Goal: Information Seeking & Learning: Learn about a topic

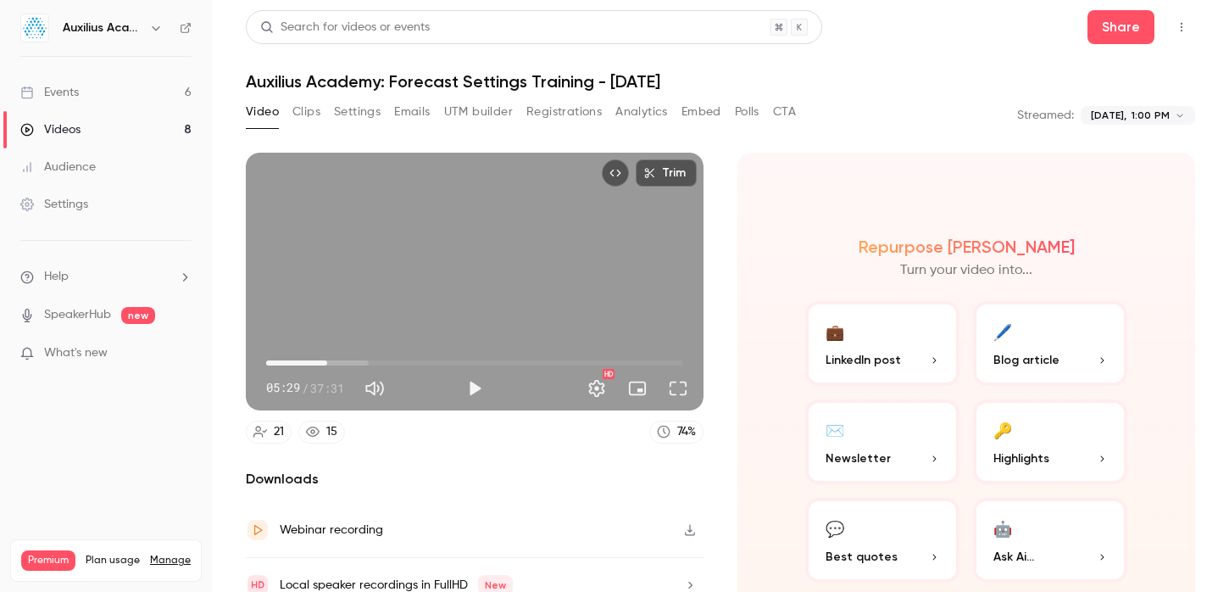
type input "*****"
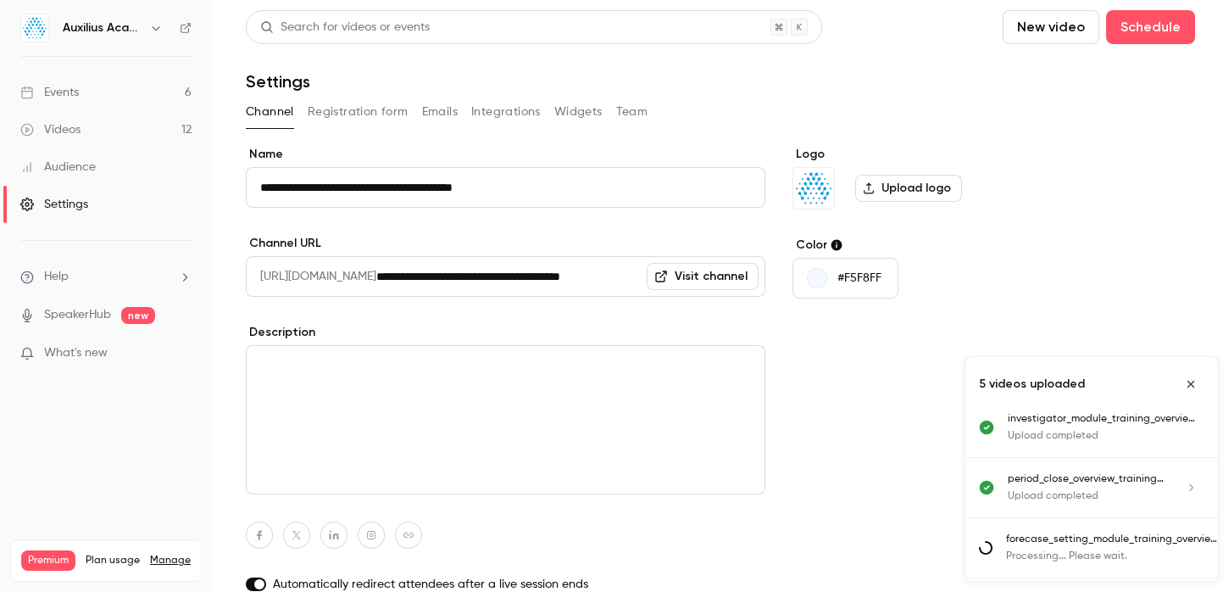
click at [678, 280] on link "Visit channel" at bounding box center [703, 276] width 112 height 27
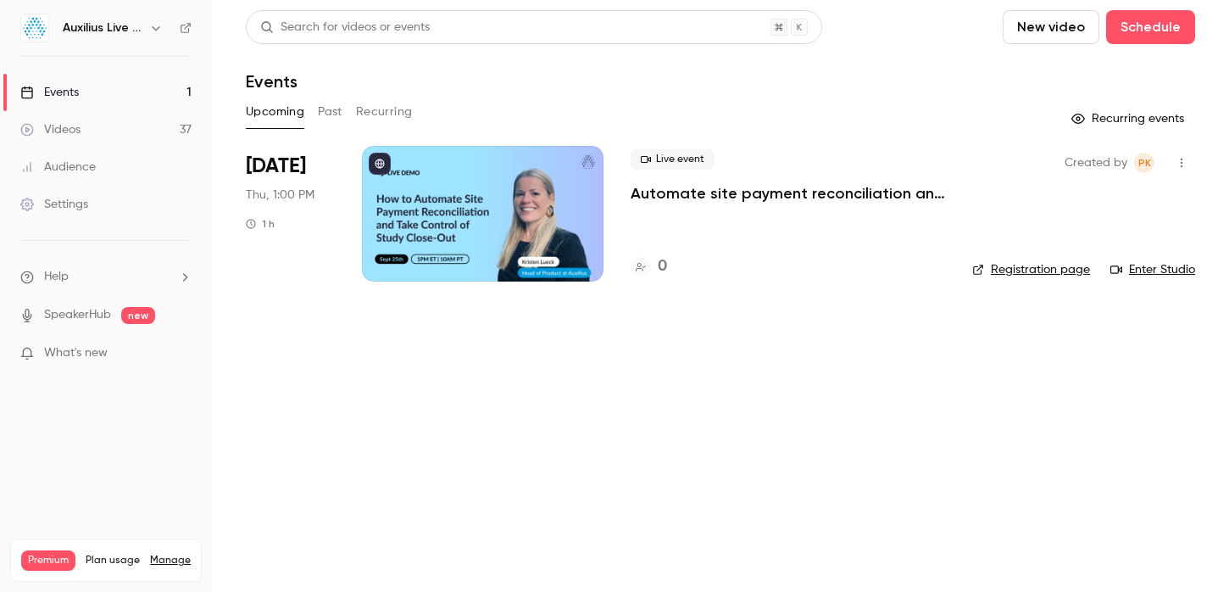
click at [156, 21] on icon "button" at bounding box center [156, 28] width 14 height 14
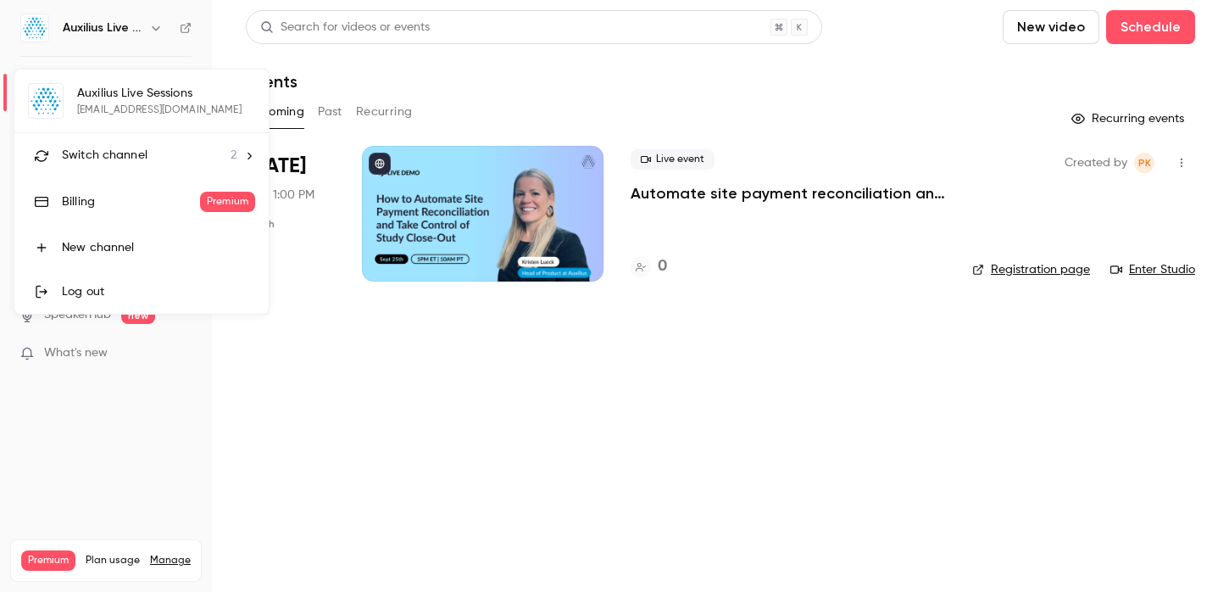
click at [145, 158] on span "Switch channel" at bounding box center [105, 156] width 86 height 18
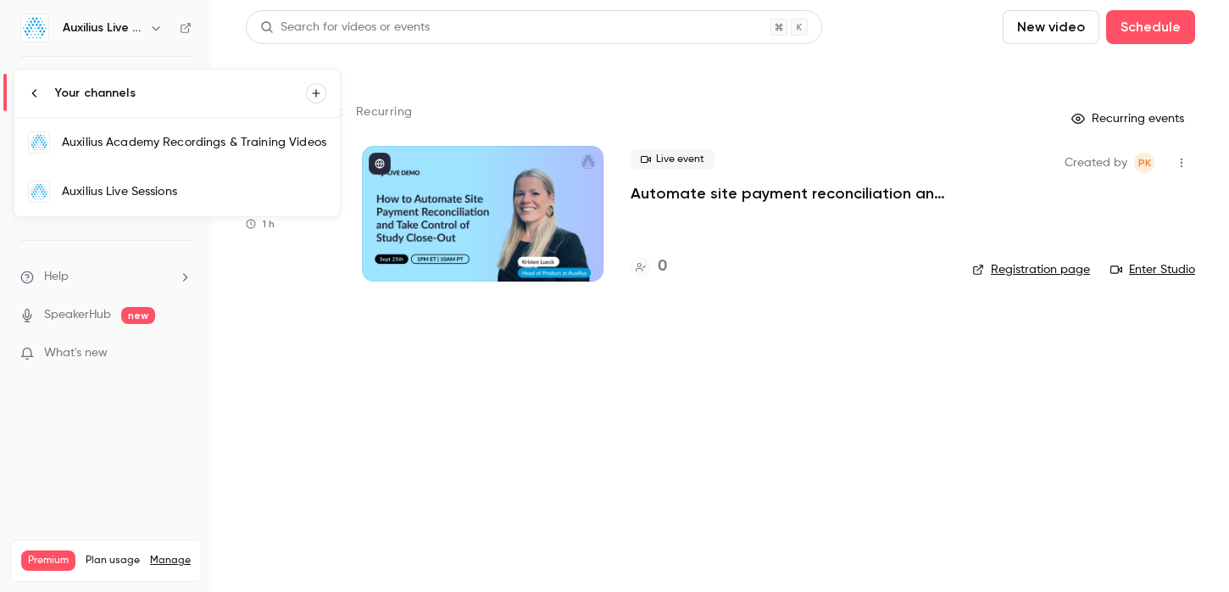
click at [145, 158] on link "Auxilius Academy Recordings & Training Videos" at bounding box center [176, 142] width 325 height 49
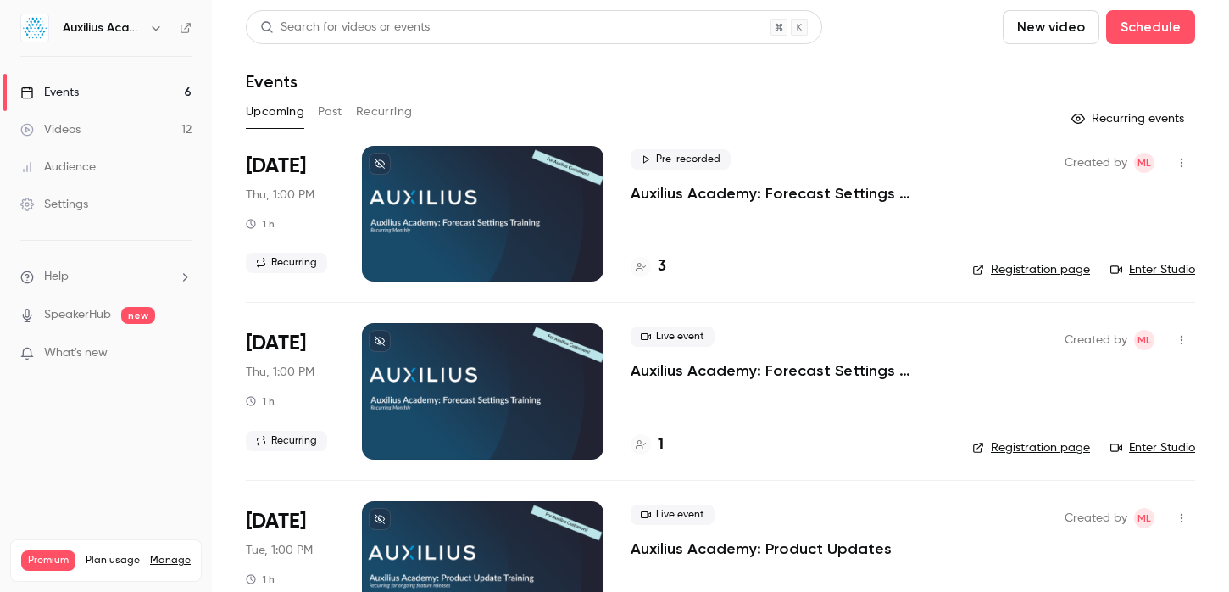
click at [73, 117] on link "Videos 12" at bounding box center [106, 129] width 212 height 37
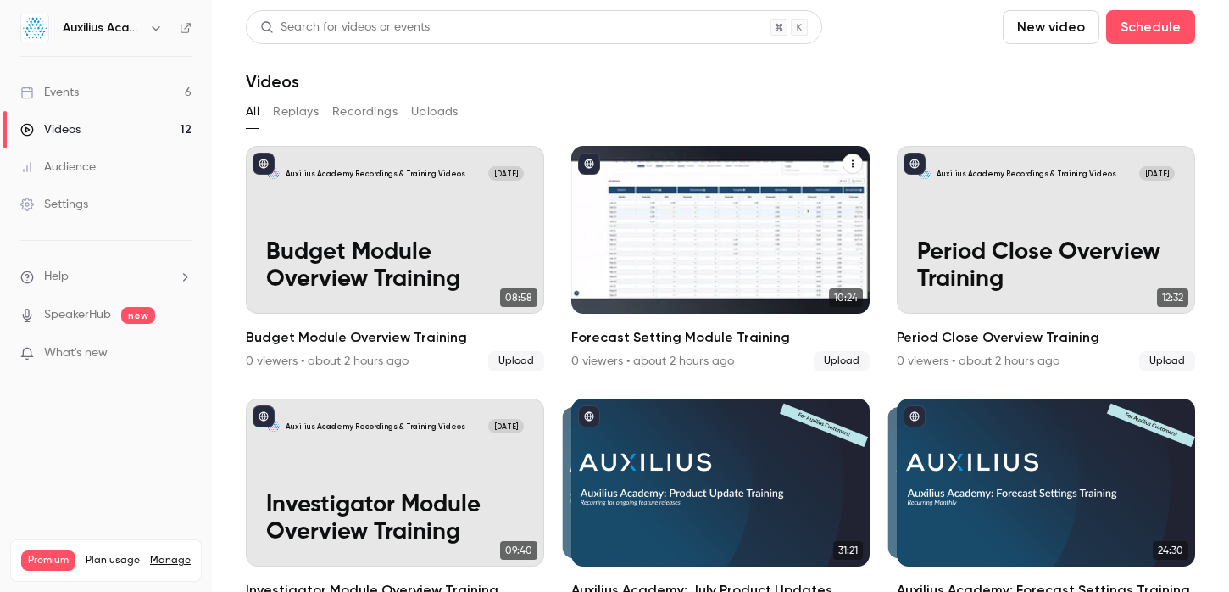
click at [734, 220] on div "Auxilius Academy Recordings & Training Videos [DATE] Forecast Setting Module Tr…" at bounding box center [720, 230] width 298 height 168
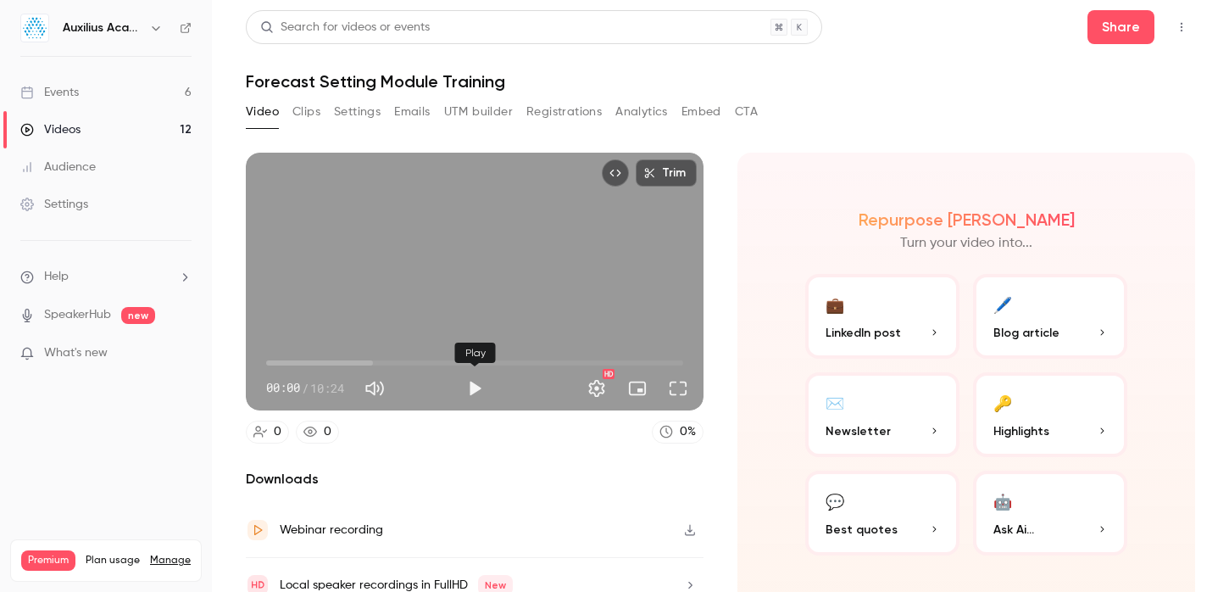
click at [474, 390] on button "Play" at bounding box center [475, 388] width 34 height 34
click at [332, 359] on span "00:59" at bounding box center [474, 362] width 417 height 27
click at [362, 363] on span "01:40" at bounding box center [474, 362] width 417 height 27
click at [396, 364] on span "02:25" at bounding box center [474, 362] width 417 height 27
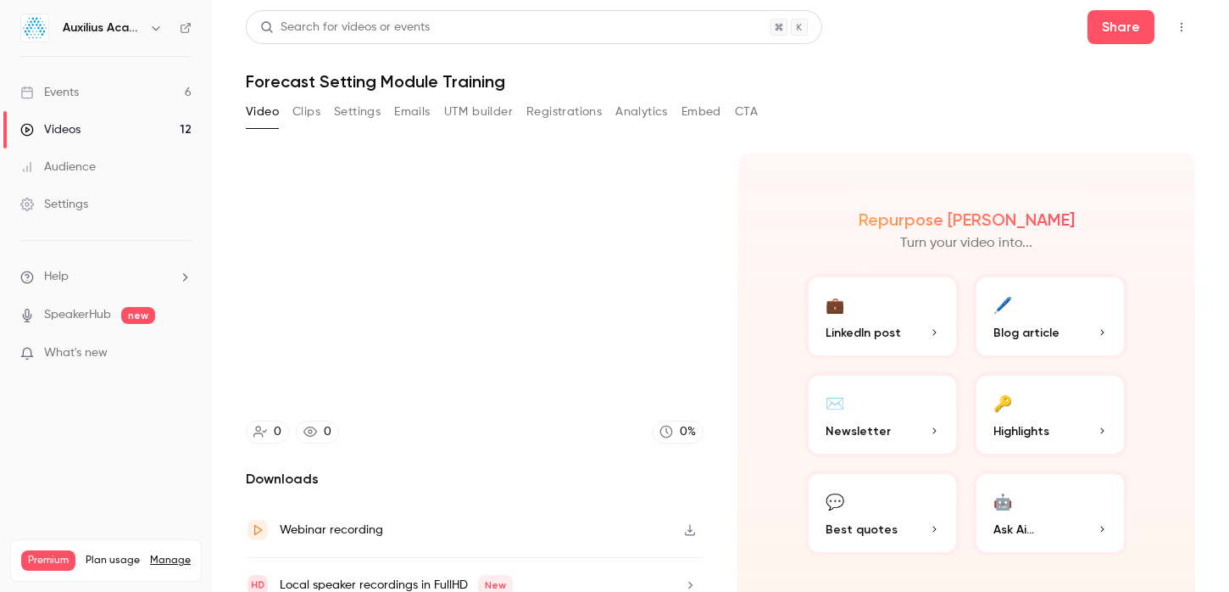
type input "*****"
click at [187, 128] on link "Videos 12" at bounding box center [106, 129] width 212 height 37
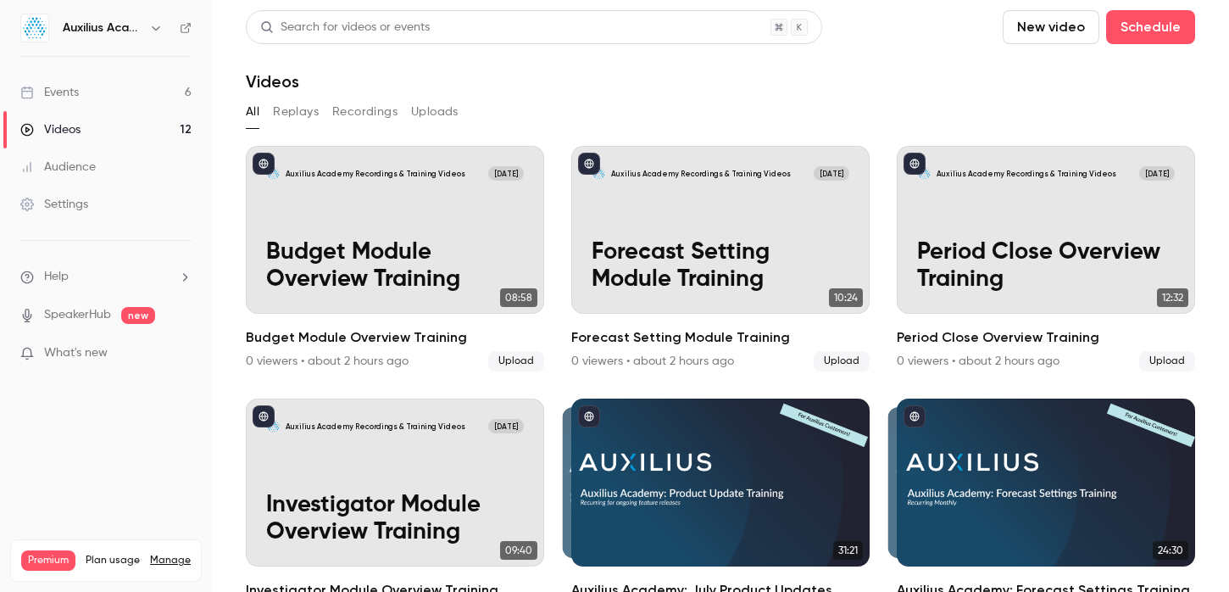
click at [147, 196] on link "Settings" at bounding box center [106, 204] width 212 height 37
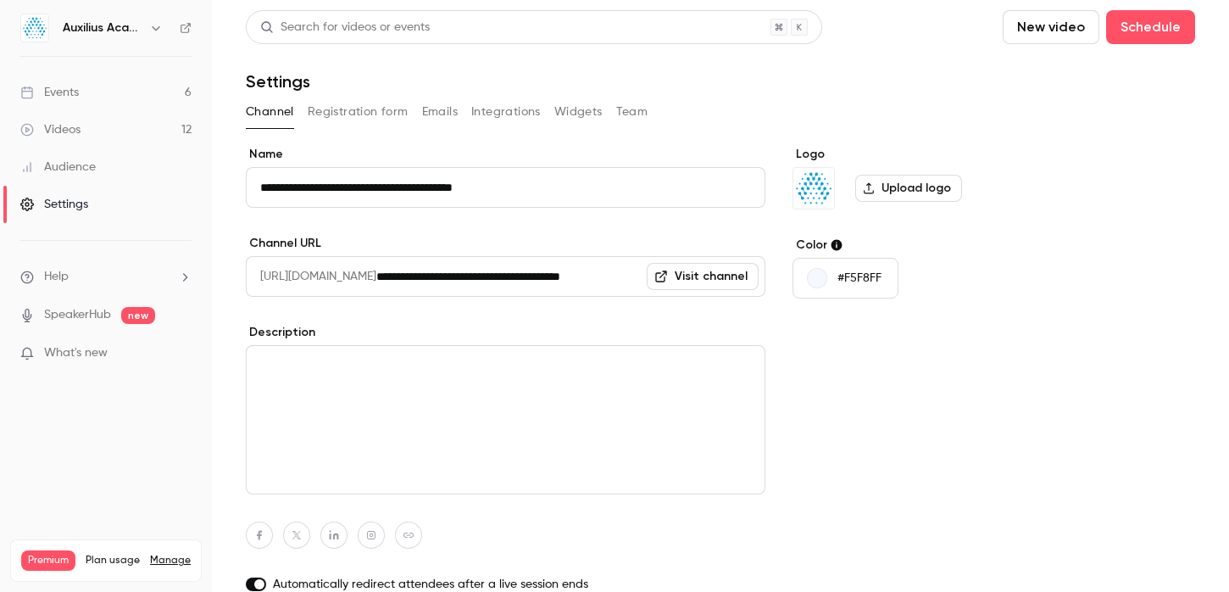
scroll to position [181, 0]
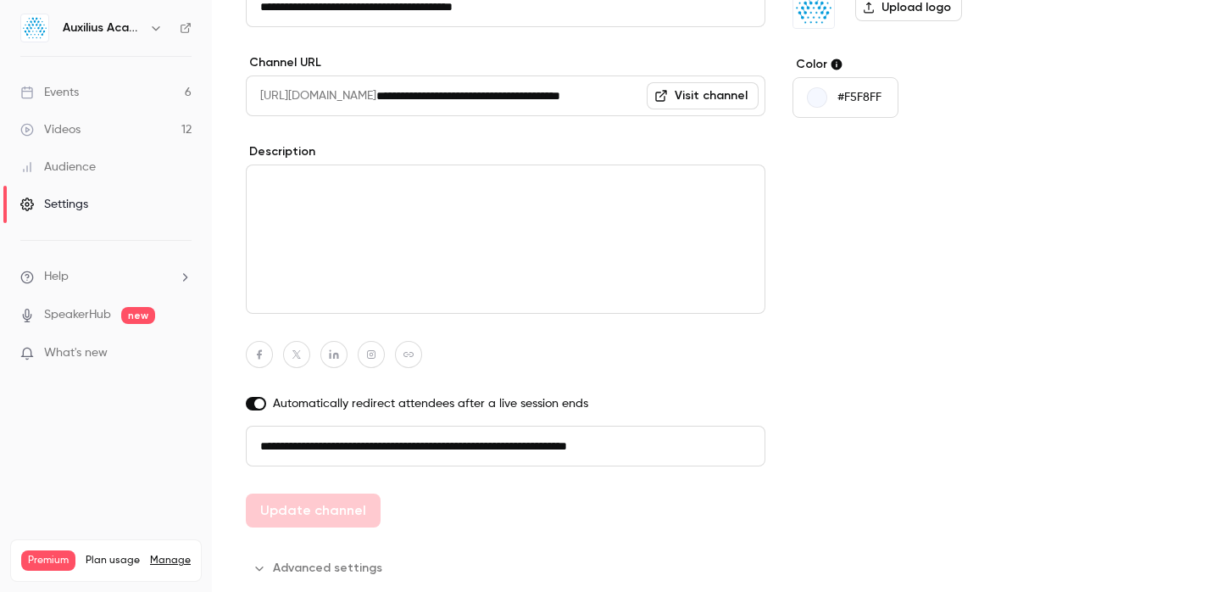
click at [707, 96] on link "Visit channel" at bounding box center [703, 95] width 112 height 27
